Goal: Transaction & Acquisition: Obtain resource

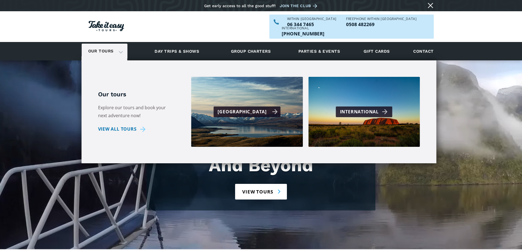
click at [243, 108] on div "[GEOGRAPHIC_DATA]" at bounding box center [248, 112] width 60 height 8
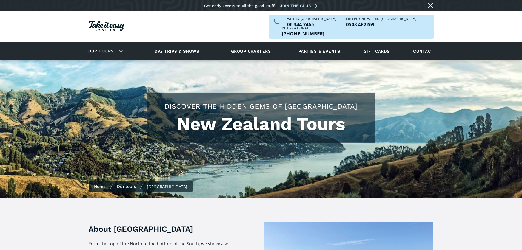
checkbox input "true"
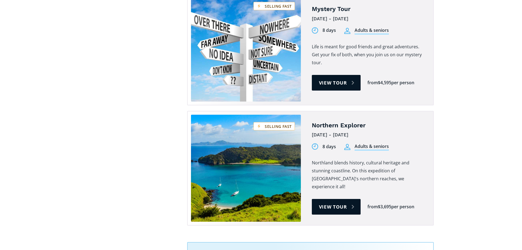
scroll to position [1234, 0]
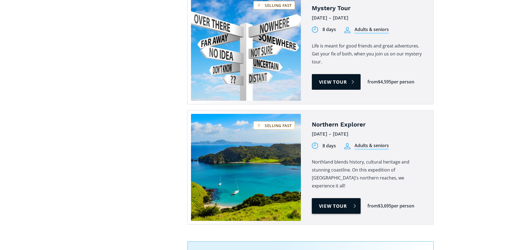
click at [326, 198] on link "View tour" at bounding box center [336, 206] width 49 height 16
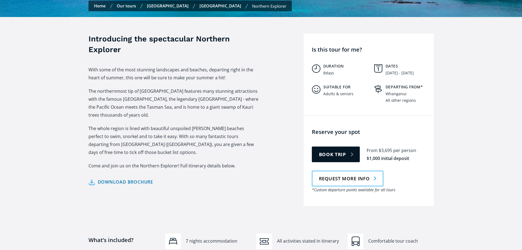
scroll to position [192, 0]
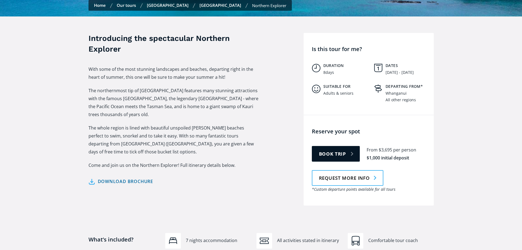
click at [117, 177] on link "Download brochure" at bounding box center [121, 181] width 65 height 8
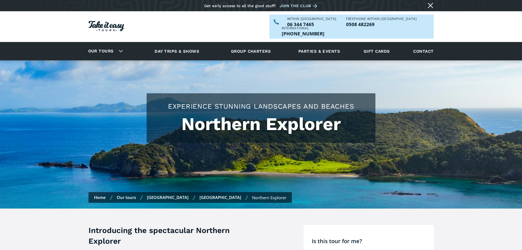
scroll to position [192, 0]
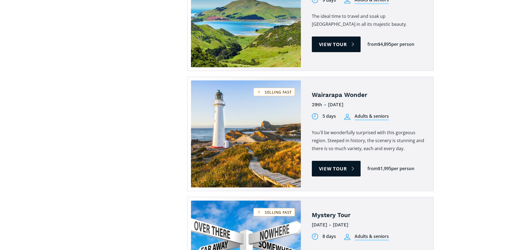
scroll to position [1015, 0]
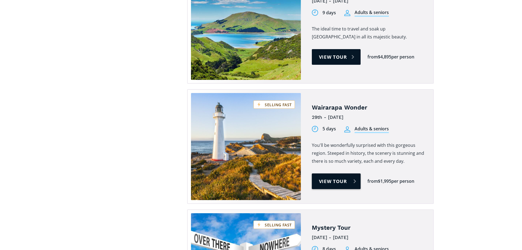
click at [326, 173] on link "View tour" at bounding box center [336, 181] width 49 height 16
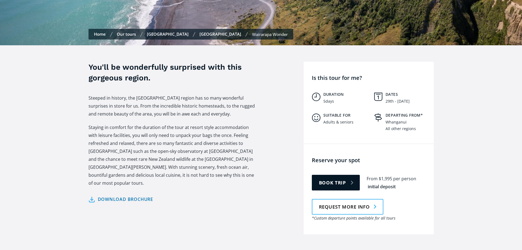
scroll to position [165, 0]
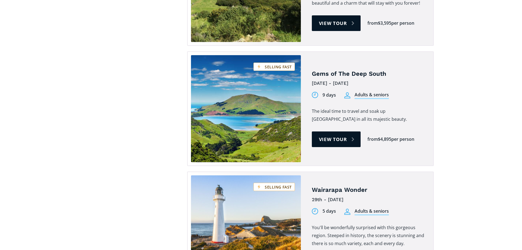
scroll to position [905, 0]
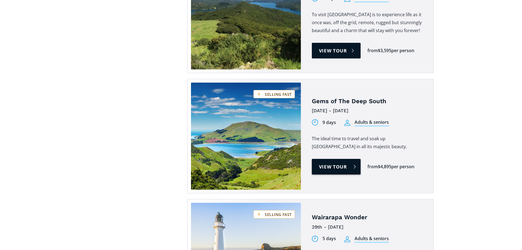
click at [327, 159] on link "View tour" at bounding box center [336, 167] width 49 height 16
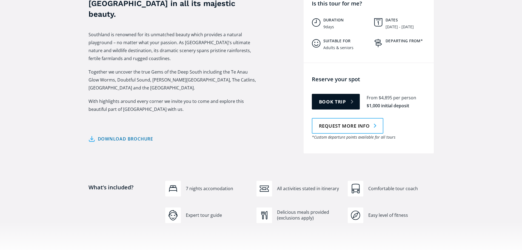
scroll to position [247, 0]
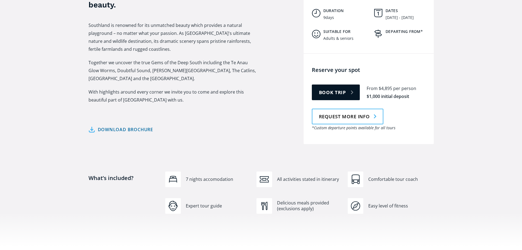
click at [134, 126] on link "Download brochure" at bounding box center [121, 130] width 65 height 8
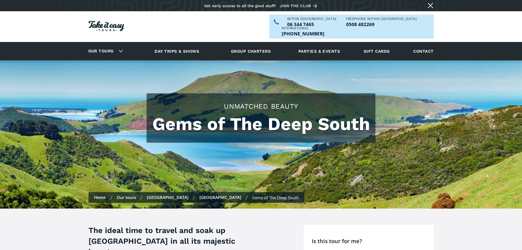
scroll to position [247, 0]
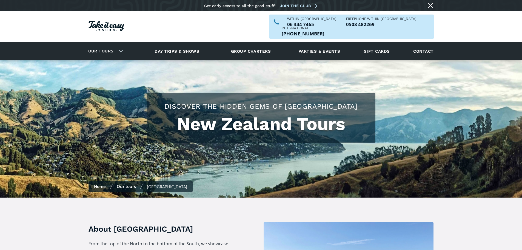
scroll to position [905, 0]
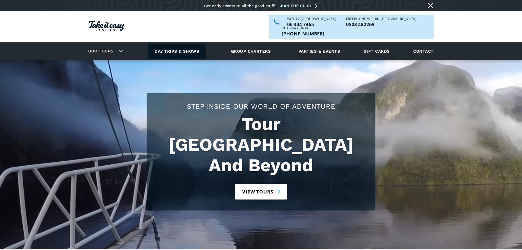
click at [169, 44] on link "Day trips & shows" at bounding box center [177, 51] width 58 height 15
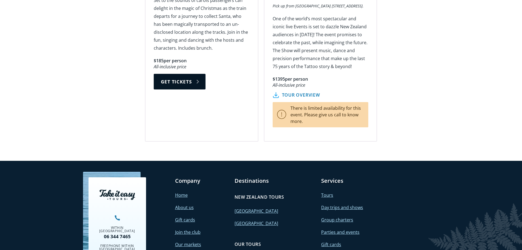
scroll to position [1015, 0]
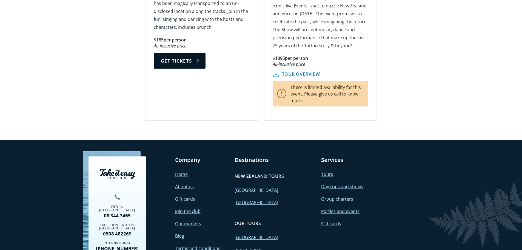
click at [246, 247] on link "International" at bounding box center [248, 250] width 27 height 6
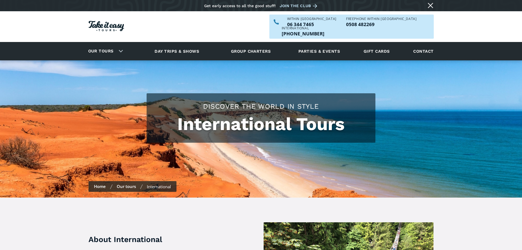
checkbox input "true"
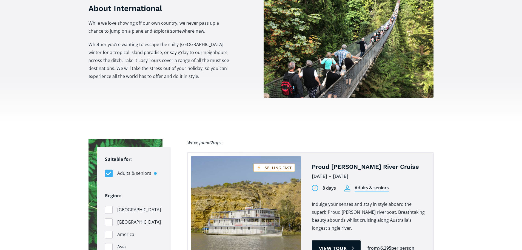
scroll to position [219, 0]
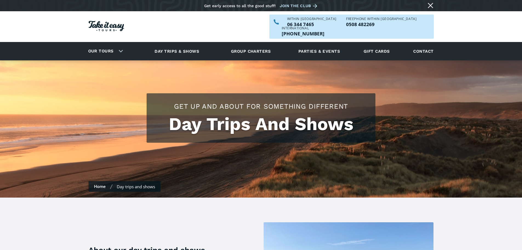
scroll to position [1015, 0]
